Goal: Find specific page/section: Find specific page/section

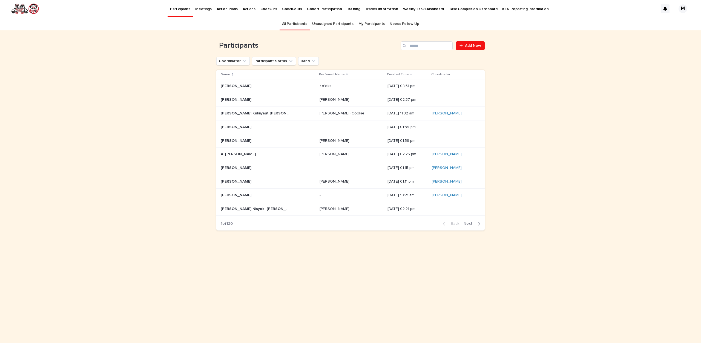
click at [388, 143] on div "[DATE] 01:58 pm" at bounding box center [408, 140] width 40 height 9
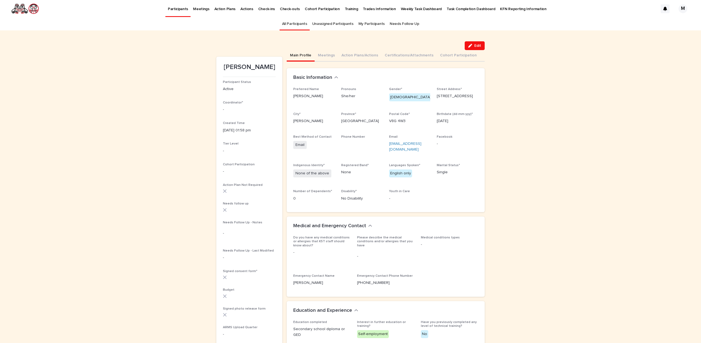
drag, startPoint x: 315, startPoint y: 55, endPoint x: 2, endPoint y: 94, distance: 315.2
drag, startPoint x: 2, startPoint y: 94, endPoint x: 305, endPoint y: 25, distance: 310.4
click at [305, 25] on link "All Participants" at bounding box center [294, 24] width 25 height 13
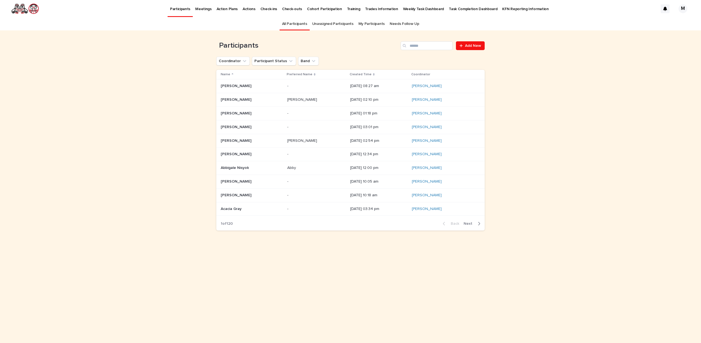
click at [352, 76] on p "Created Time" at bounding box center [361, 74] width 22 height 6
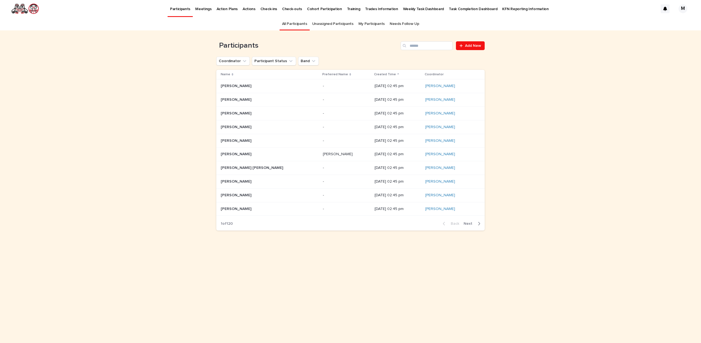
click at [374, 76] on p "Created Time" at bounding box center [385, 74] width 22 height 6
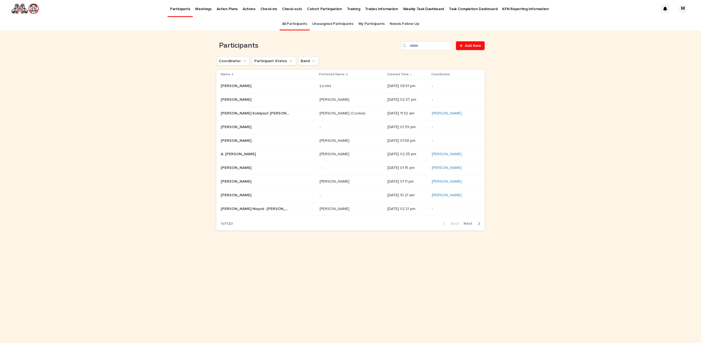
click at [388, 125] on p "[DATE] 01:39 pm" at bounding box center [408, 127] width 40 height 5
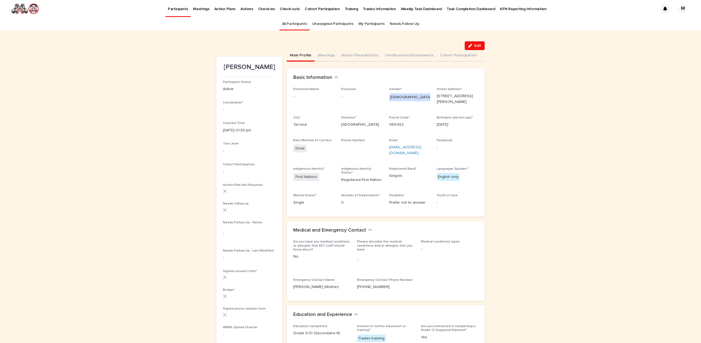
scroll to position [110, 0]
